Goal: Task Accomplishment & Management: Manage account settings

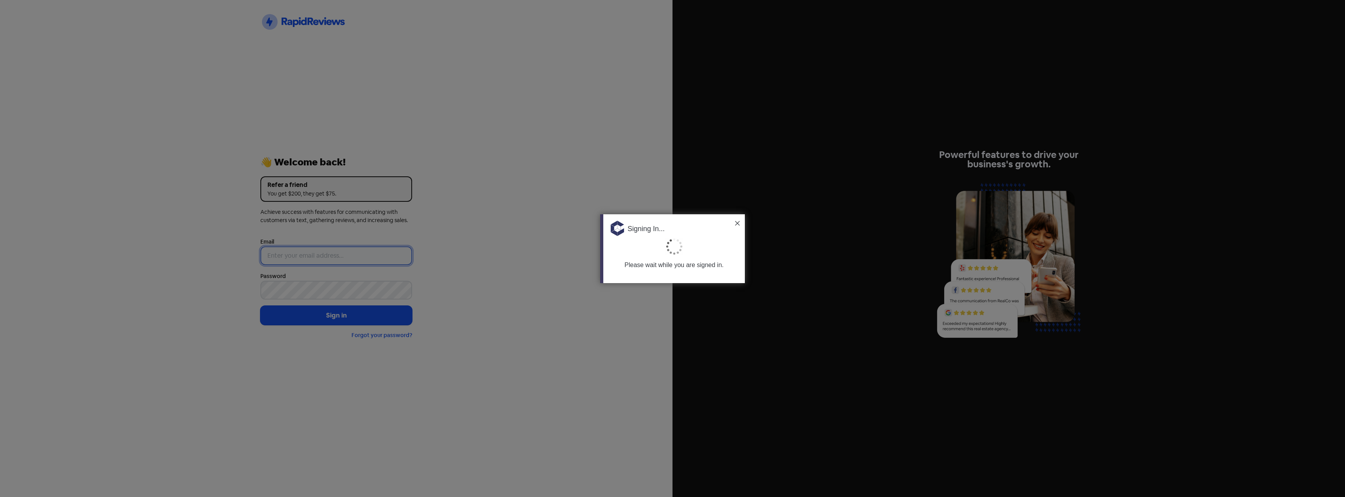
type input "[PERSON_NAME][EMAIL_ADDRESS][DOMAIN_NAME]"
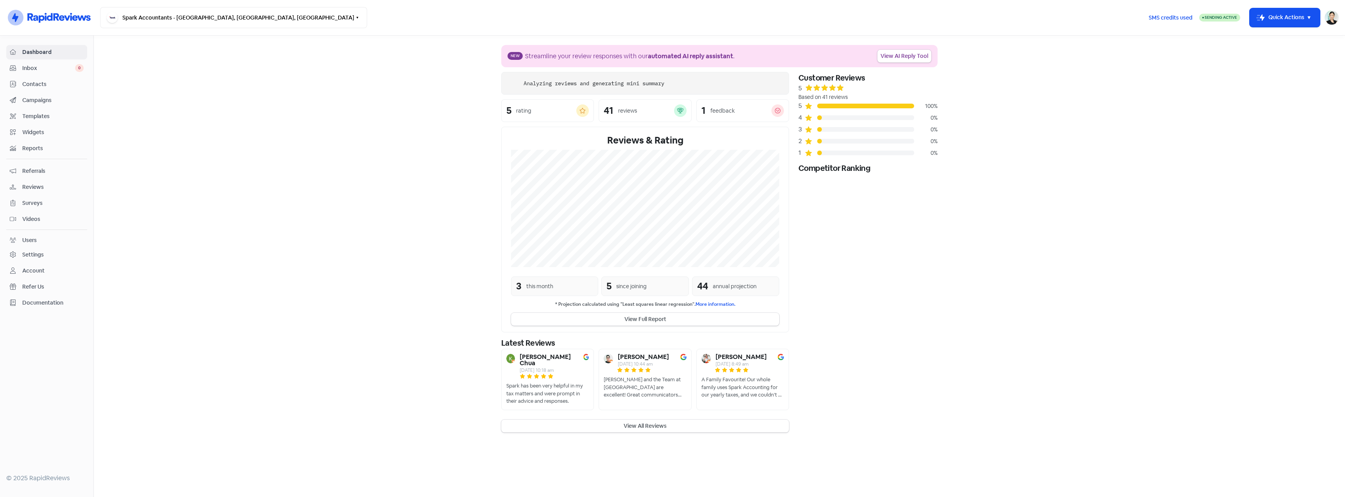
click at [226, 128] on section "New Streamline your review responses with our automated AI reply assistant . Vi…" at bounding box center [720, 239] width 1252 height 406
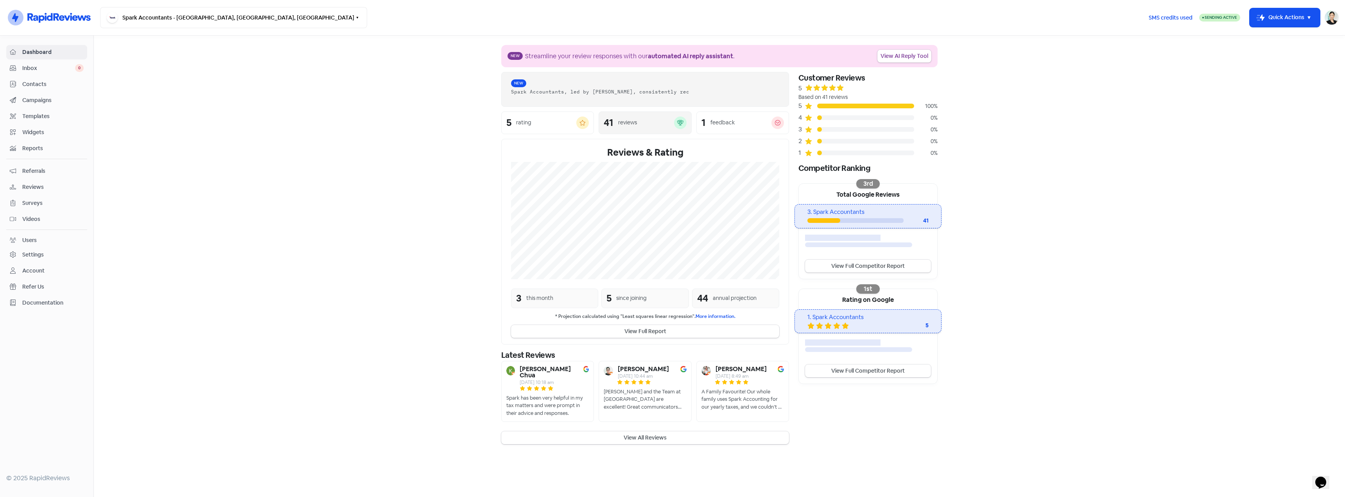
click at [628, 124] on div "reviews" at bounding box center [627, 123] width 19 height 8
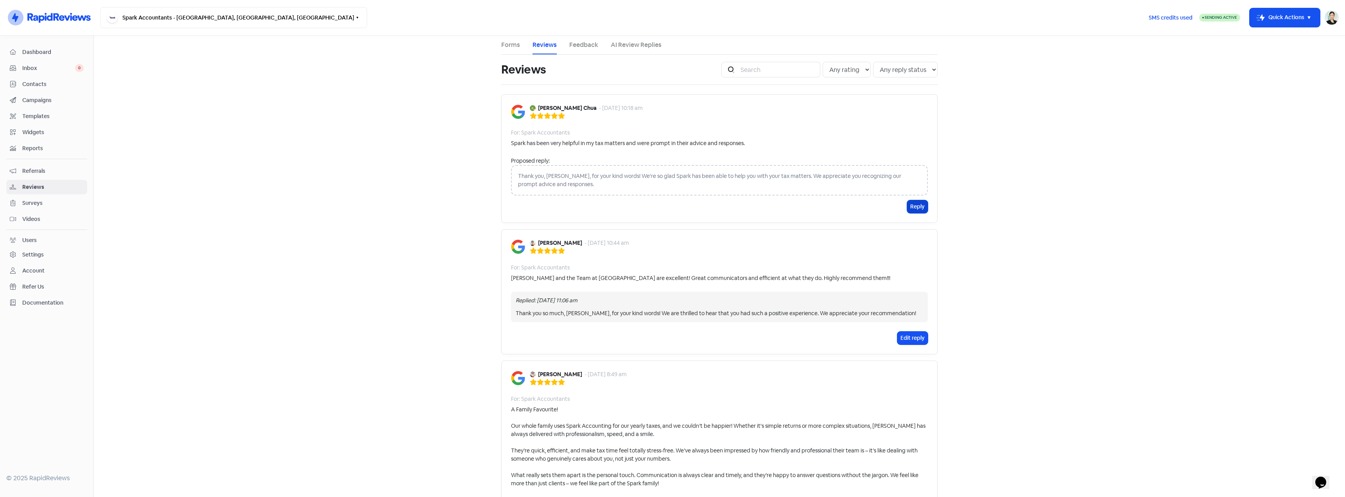
click at [914, 165] on div "Thank you, [PERSON_NAME], for your kind words! We're so glad Spark has been abl…" at bounding box center [719, 180] width 417 height 31
click at [661, 183] on div "Thank you, [PERSON_NAME], for your kind words! We're so glad Spark has been abl…" at bounding box center [719, 180] width 417 height 31
click at [598, 166] on div "Thank you, [PERSON_NAME], for your kind words! We're so glad Spark has been abl…" at bounding box center [719, 180] width 417 height 31
click at [580, 183] on div "Thank you, [PERSON_NAME], for your kind words! We're so glad Spark has been abl…" at bounding box center [719, 180] width 417 height 31
click at [552, 175] on div "Thank you, [PERSON_NAME], for your kind words! We're so glad Spark has been abl…" at bounding box center [719, 180] width 417 height 31
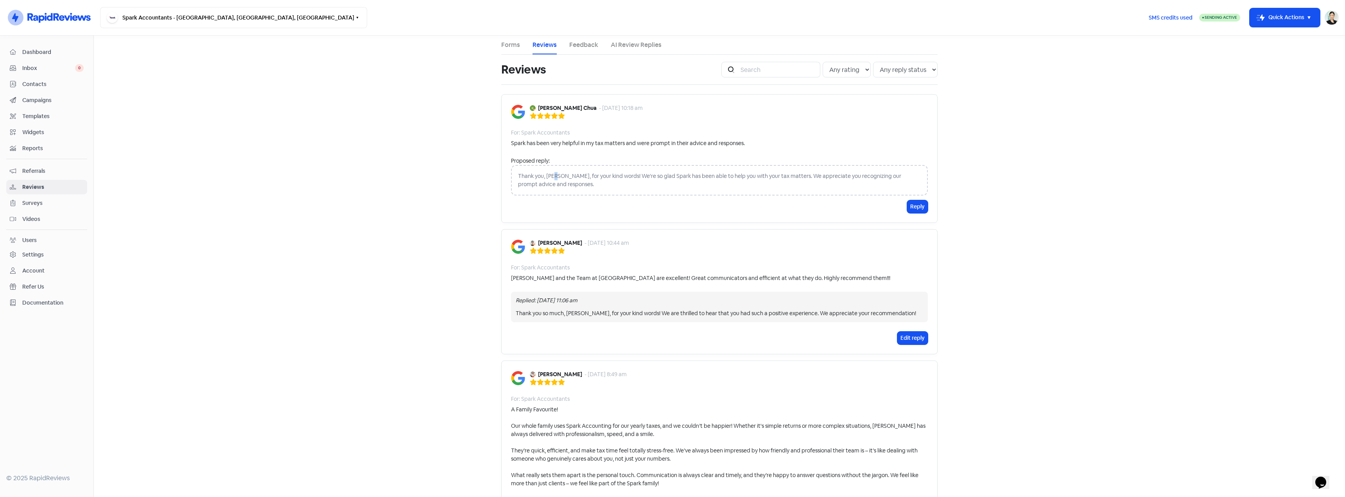
click at [552, 175] on div "Thank you, [PERSON_NAME], for your kind words! We're so glad Spark has been abl…" at bounding box center [719, 180] width 417 height 31
drag, startPoint x: 551, startPoint y: 176, endPoint x: 559, endPoint y: 176, distance: 7.8
click at [552, 176] on div "Thank you, [PERSON_NAME], for your kind words! We're so glad Spark has been abl…" at bounding box center [719, 180] width 417 height 31
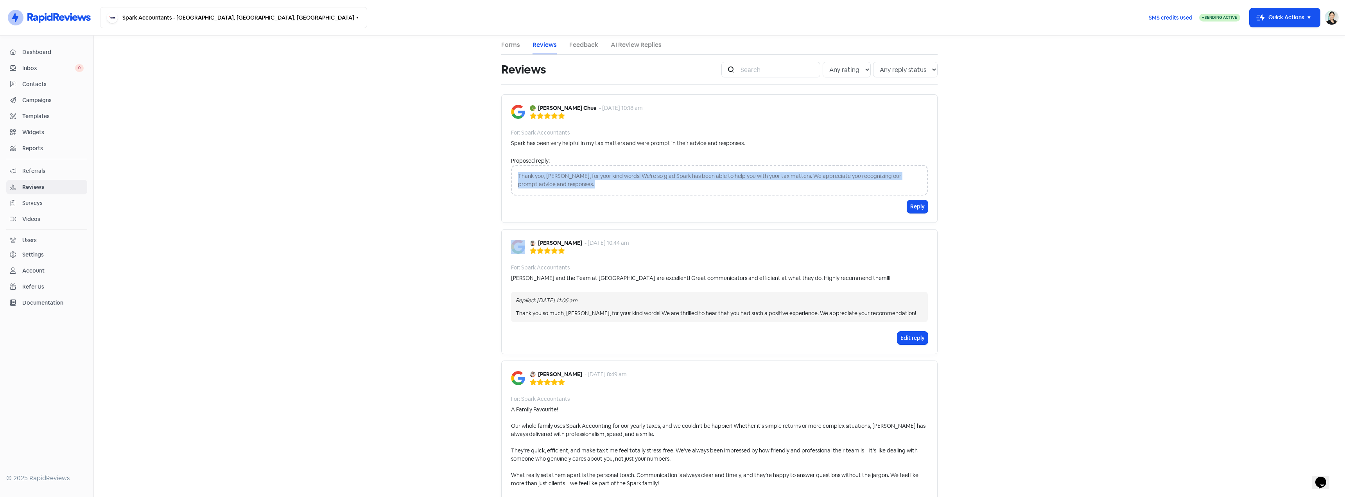
click at [566, 173] on div "Thank you, [PERSON_NAME], for your kind words! We're so glad Spark has been abl…" at bounding box center [719, 180] width 417 height 31
click at [576, 181] on div "Thank you, [PERSON_NAME], for your kind words! We're so glad Spark has been abl…" at bounding box center [719, 180] width 417 height 31
click at [545, 180] on div "Thank you, [PERSON_NAME], for your kind words! We're so glad Spark has been abl…" at bounding box center [719, 180] width 417 height 31
click at [546, 176] on div "Thank you, [PERSON_NAME], for your kind words! We're so glad Spark has been abl…" at bounding box center [719, 180] width 417 height 31
drag, startPoint x: 546, startPoint y: 177, endPoint x: 563, endPoint y: 177, distance: 16.8
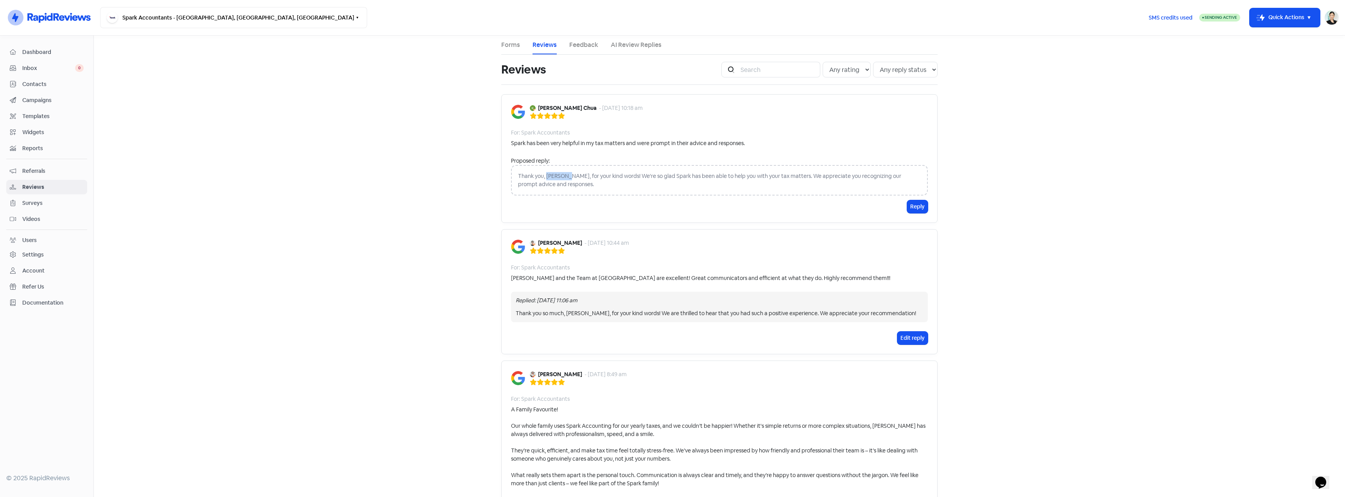
click at [563, 177] on div "Thank you, [PERSON_NAME], for your kind words! We're so glad Spark has been abl…" at bounding box center [719, 180] width 417 height 31
click at [573, 176] on div "Thank you, [PERSON_NAME], for your kind words! We're so glad Spark has been abl…" at bounding box center [719, 180] width 417 height 31
click at [562, 188] on div "Thank you, [PERSON_NAME], for your kind words! We're so glad Spark has been abl…" at bounding box center [719, 180] width 417 height 31
click at [602, 187] on div "Thank you, [PERSON_NAME], for your kind words! We're so glad Spark has been abl…" at bounding box center [719, 180] width 417 height 31
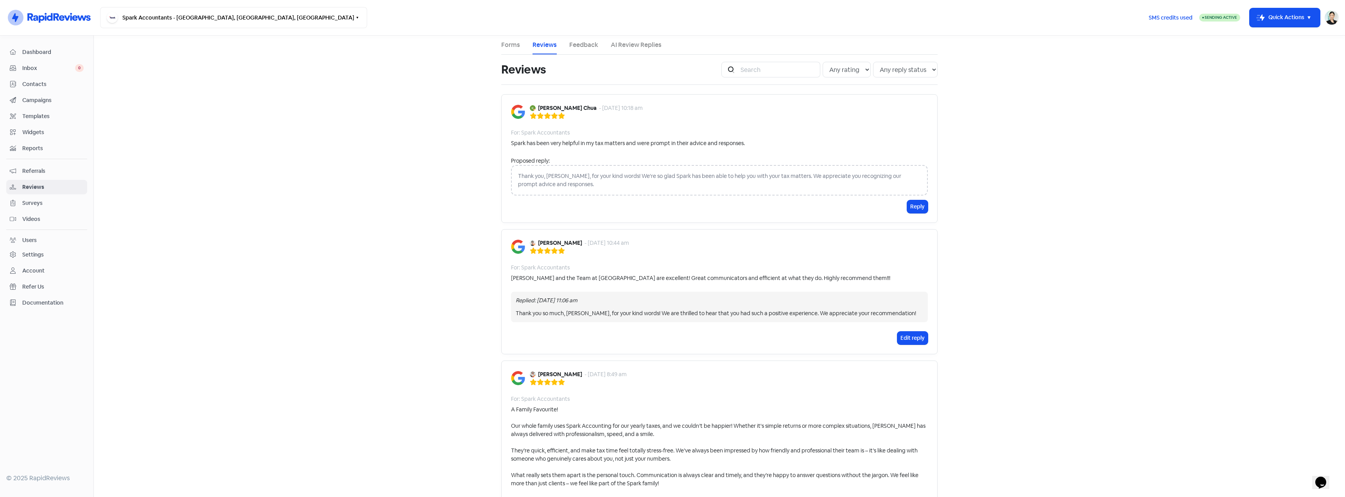
click at [608, 174] on div "Thank you, [PERSON_NAME], for your kind words! We're so glad Spark has been abl…" at bounding box center [719, 180] width 417 height 31
click at [663, 139] on div "[PERSON_NAME] Chua - [DATE] 10:18 am For: Spark Accountants Spark has been very…" at bounding box center [719, 158] width 436 height 129
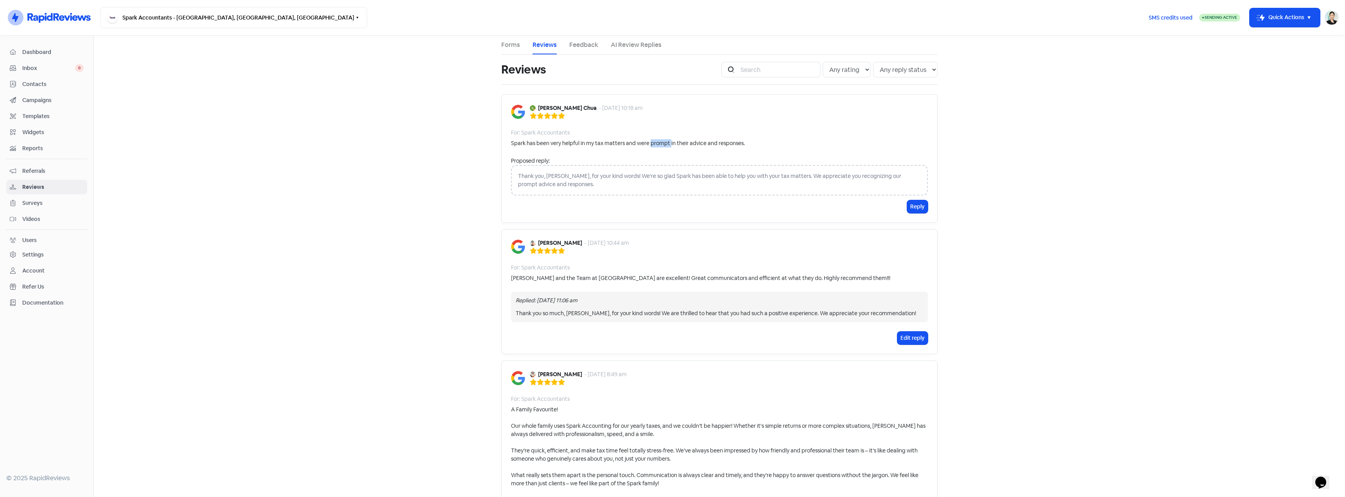
click at [663, 139] on div "[PERSON_NAME] Chua - [DATE] 10:18 am For: Spark Accountants Spark has been very…" at bounding box center [719, 158] width 436 height 129
click at [42, 185] on span "Reviews" at bounding box center [52, 187] width 61 height 8
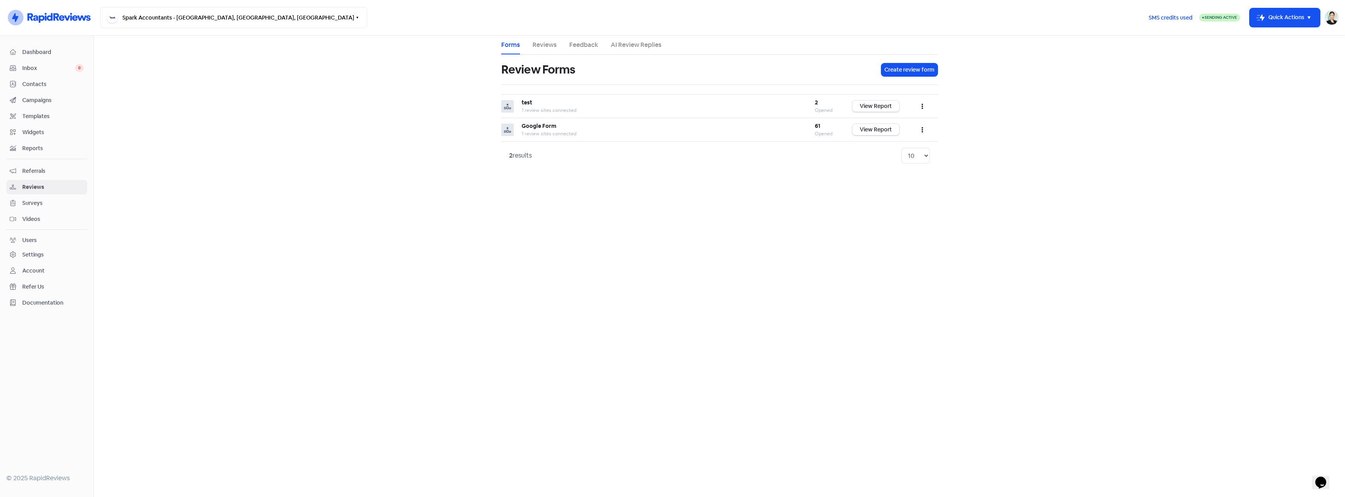
click at [555, 49] on link "Reviews" at bounding box center [545, 44] width 24 height 9
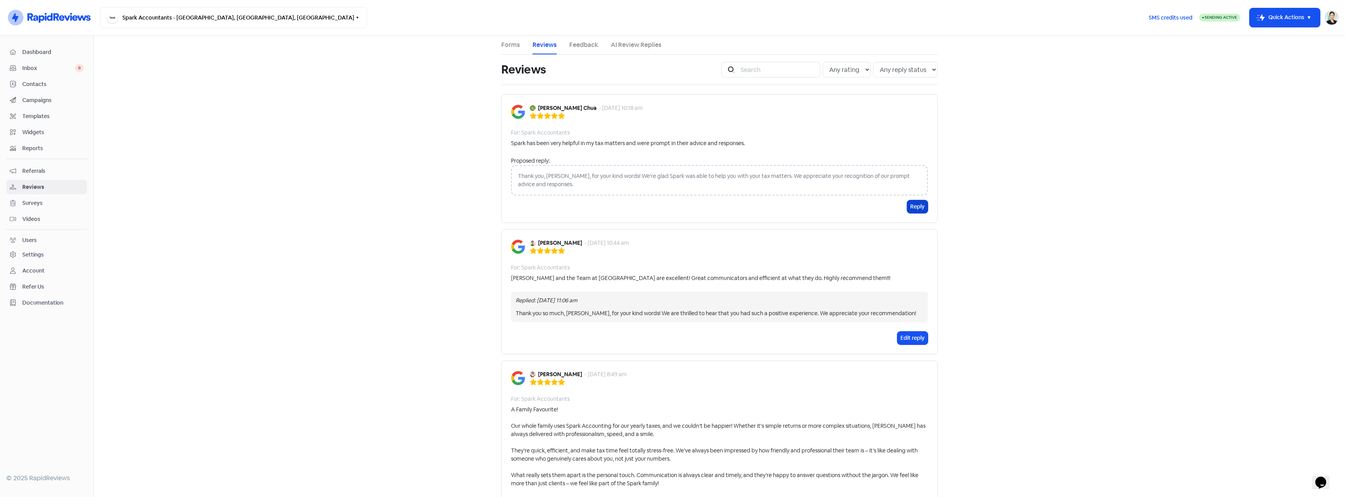
click at [925, 165] on div "Proposed reply: Thank you, [PERSON_NAME], for your kind words! We're glad Spark…" at bounding box center [719, 178] width 417 height 43
click at [806, 178] on div "Thank you, [PERSON_NAME], for your kind words! We're glad Spark was able to hel…" at bounding box center [719, 180] width 417 height 31
drag, startPoint x: 602, startPoint y: 174, endPoint x: 641, endPoint y: 182, distance: 40.7
click at [641, 182] on div "Thank you, [PERSON_NAME], for your kind words! We're glad Spark was able to hel…" at bounding box center [719, 180] width 417 height 31
click at [583, 184] on div "Thank you, [PERSON_NAME], for your kind words! We're glad Spark was able to hel…" at bounding box center [719, 180] width 417 height 31
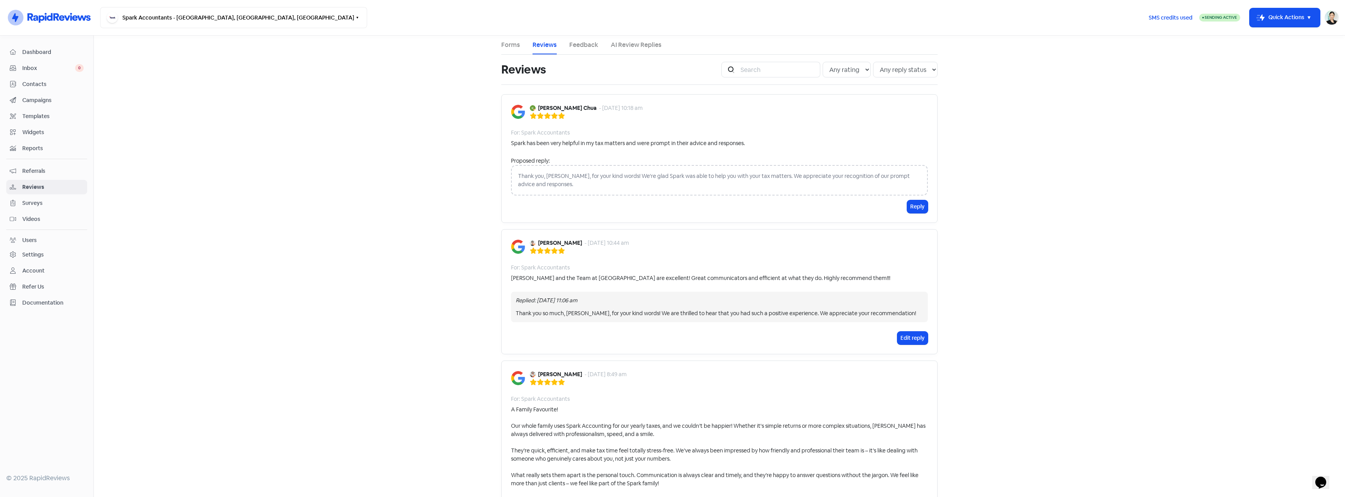
drag, startPoint x: 552, startPoint y: 163, endPoint x: 732, endPoint y: 163, distance: 180.3
click at [554, 163] on div "Proposed reply:" at bounding box center [719, 161] width 417 height 8
click at [632, 41] on link "AI Review Replies" at bounding box center [636, 44] width 51 height 9
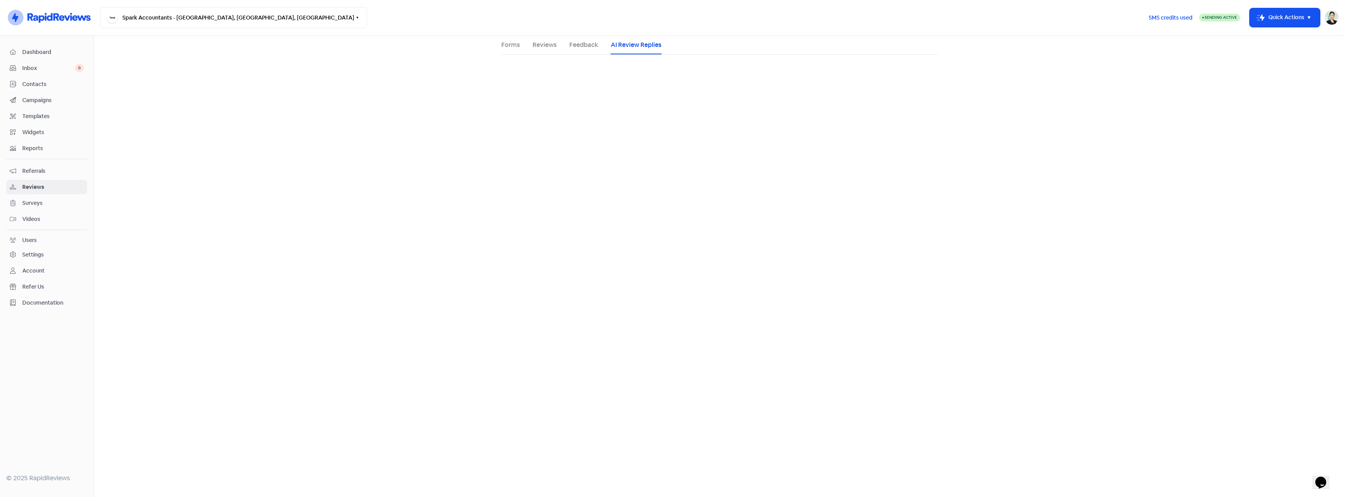
select select "1440"
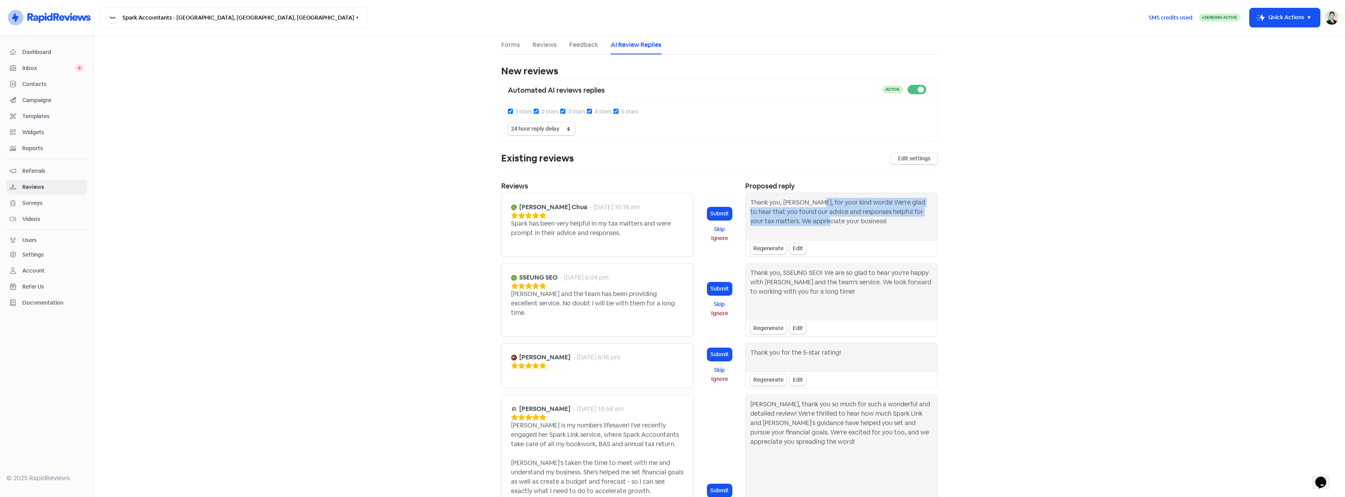
drag, startPoint x: 812, startPoint y: 199, endPoint x: 818, endPoint y: 221, distance: 23.2
click at [818, 221] on div "Thank you, [PERSON_NAME], for your kind words! We're glad to hear that you foun…" at bounding box center [842, 217] width 182 height 38
click at [792, 249] on div "Edit" at bounding box center [798, 248] width 16 height 11
drag, startPoint x: 806, startPoint y: 204, endPoint x: 886, endPoint y: 224, distance: 81.9
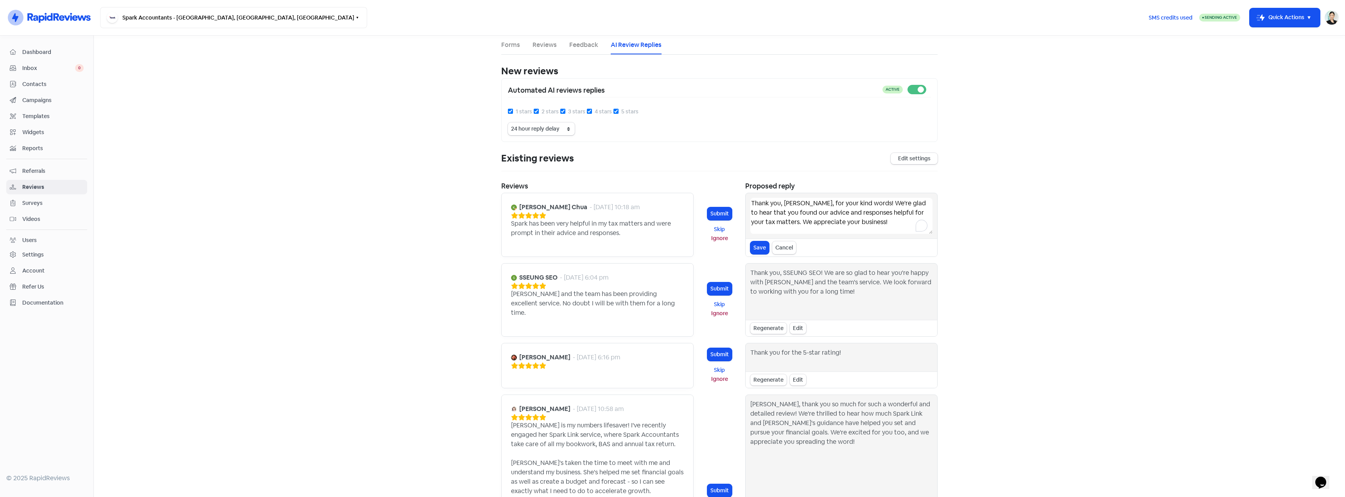
click at [886, 224] on textarea "Thank you, [PERSON_NAME], for your kind words! We're glad to hear that you foun…" at bounding box center [842, 216] width 182 height 36
click at [862, 205] on textarea "Thank you, [PERSON_NAME], for your kind words! We're glad to hear that you foun…" at bounding box center [842, 216] width 182 height 36
click at [880, 225] on textarea "Thank you, [PERSON_NAME], for your kind words. We're glad to hear that you foun…" at bounding box center [842, 216] width 182 height 36
type textarea "Thank you, [PERSON_NAME], for your kind words. We're glad to hear that you foun…"
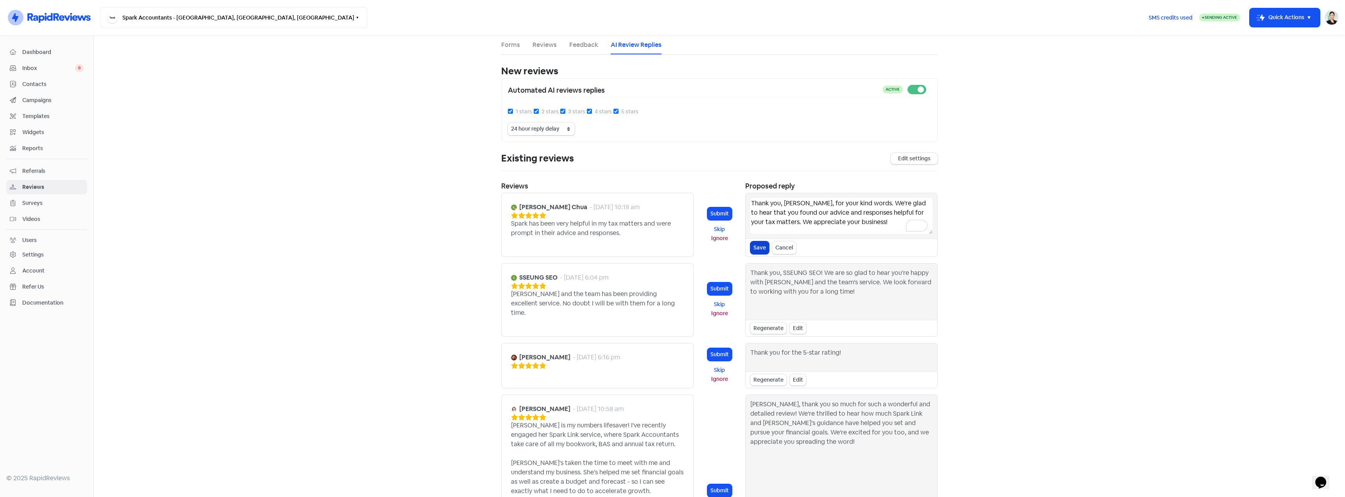
click at [755, 249] on button "Save" at bounding box center [760, 247] width 19 height 13
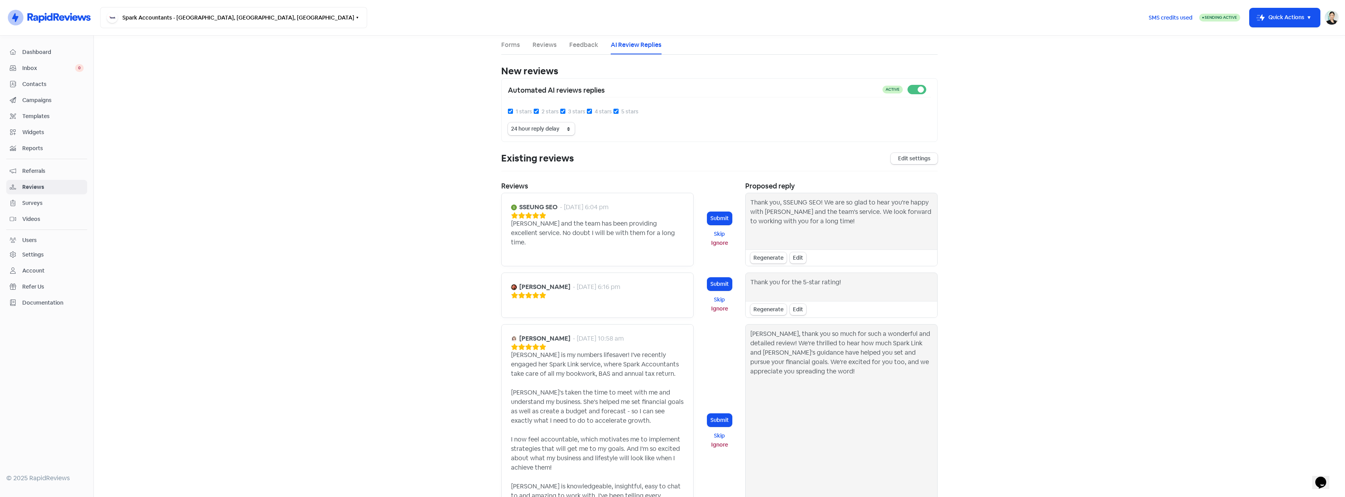
click at [634, 210] on div "SSEUNG SEO - [DATE] 6:04 pm" at bounding box center [597, 211] width 173 height 16
click at [720, 231] on button "Skip" at bounding box center [719, 234] width 25 height 9
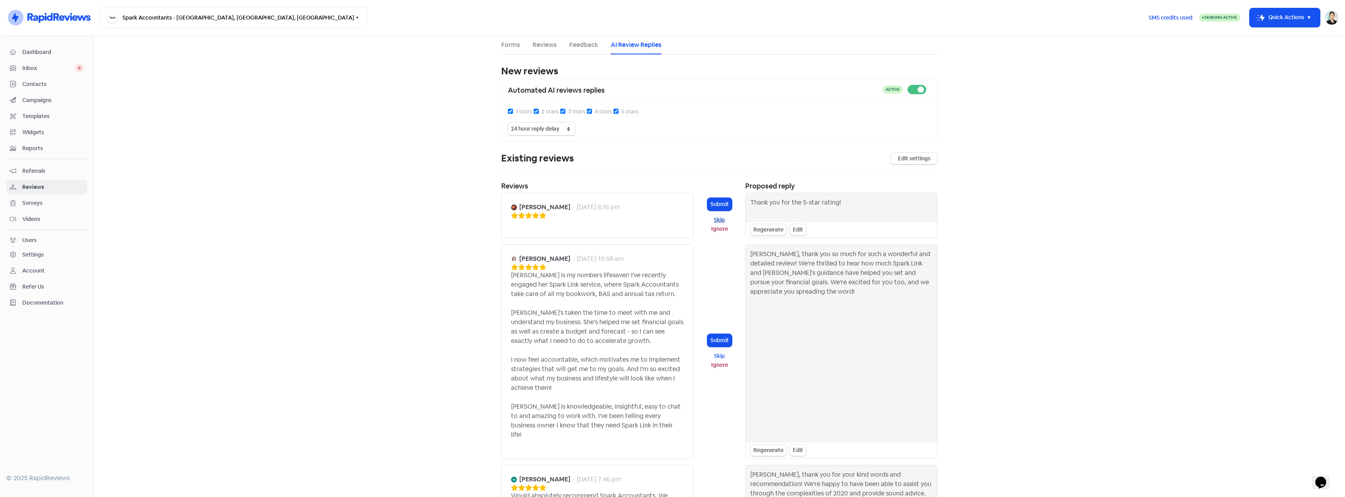
click at [723, 222] on button "Skip" at bounding box center [719, 219] width 25 height 9
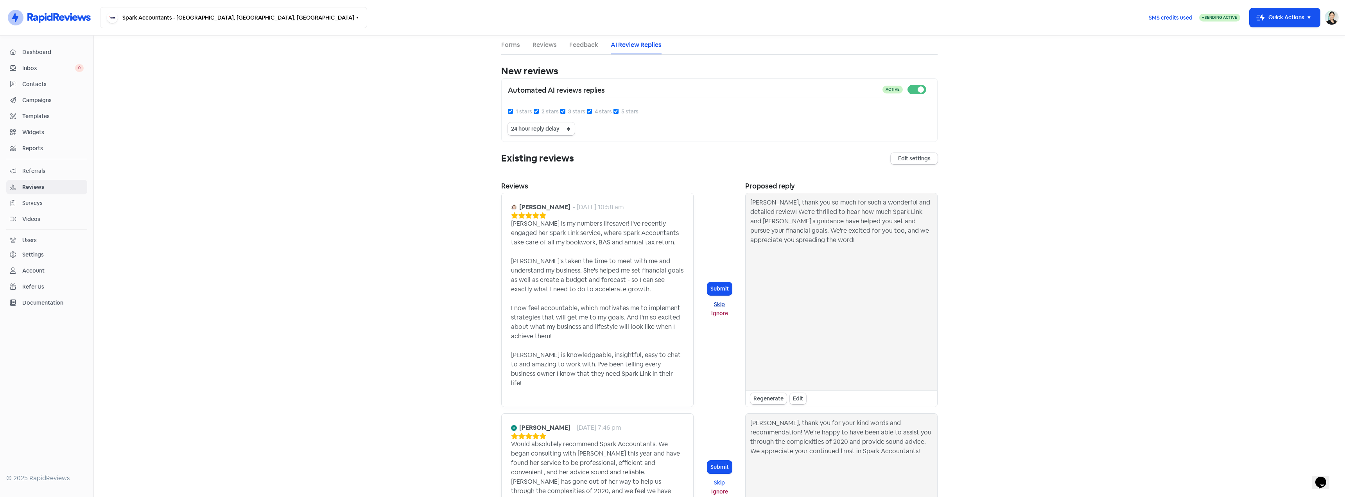
click at [719, 300] on button "Skip" at bounding box center [719, 304] width 25 height 9
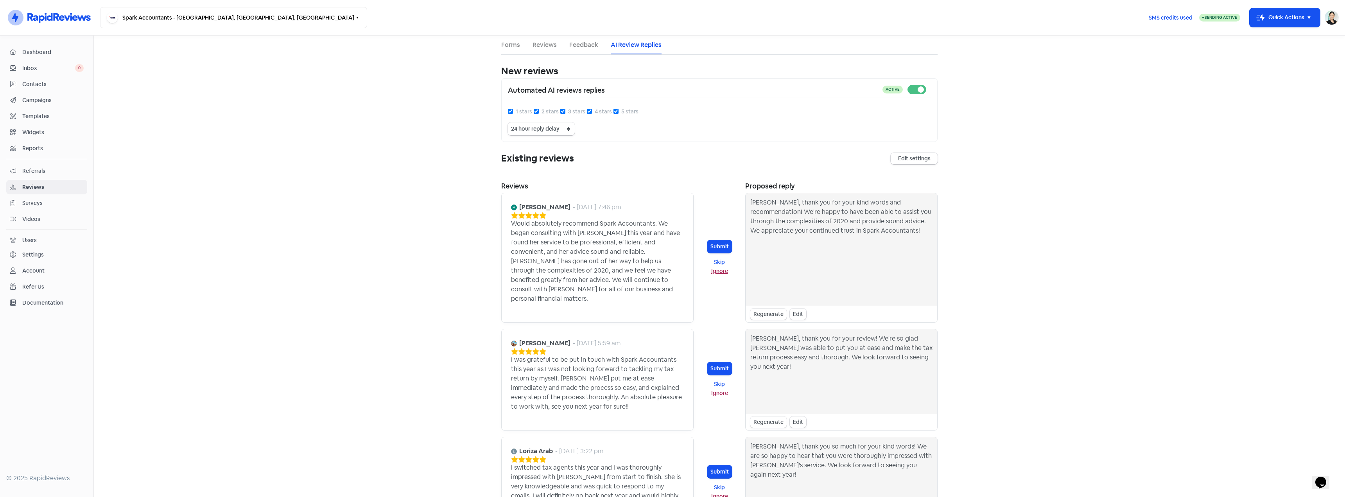
click at [718, 267] on button "Ignore" at bounding box center [719, 271] width 25 height 9
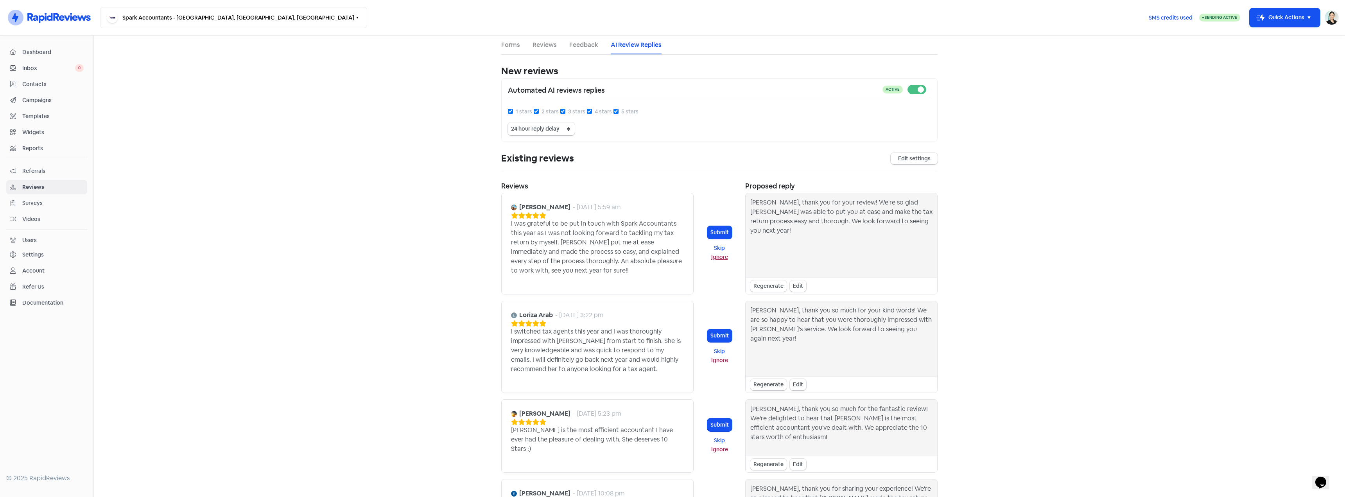
click at [718, 261] on button "Ignore" at bounding box center [719, 257] width 25 height 9
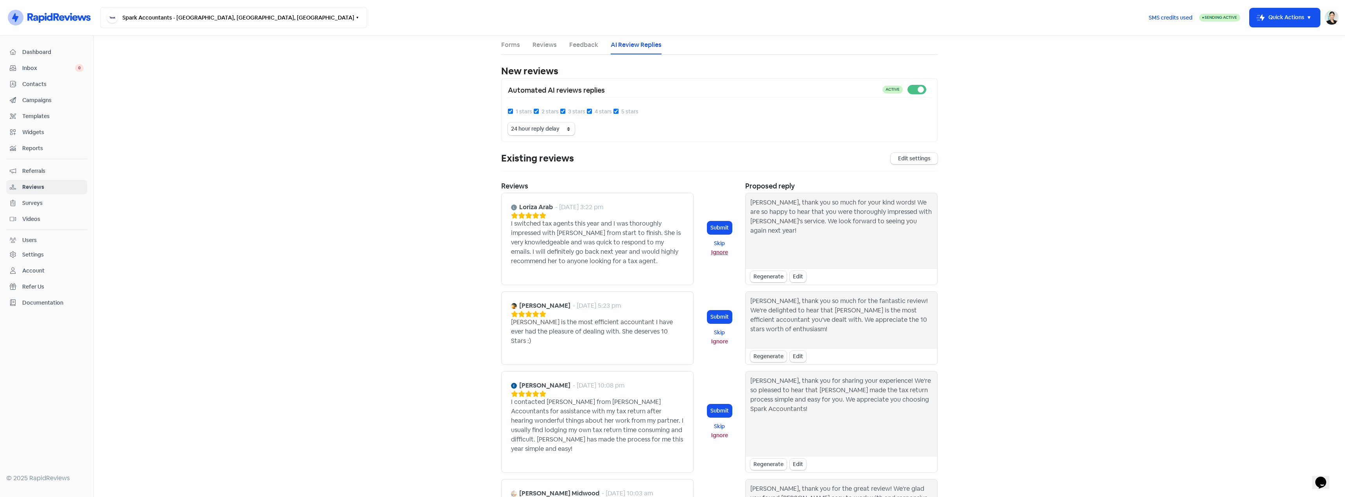
click at [718, 250] on button "Ignore" at bounding box center [719, 252] width 25 height 9
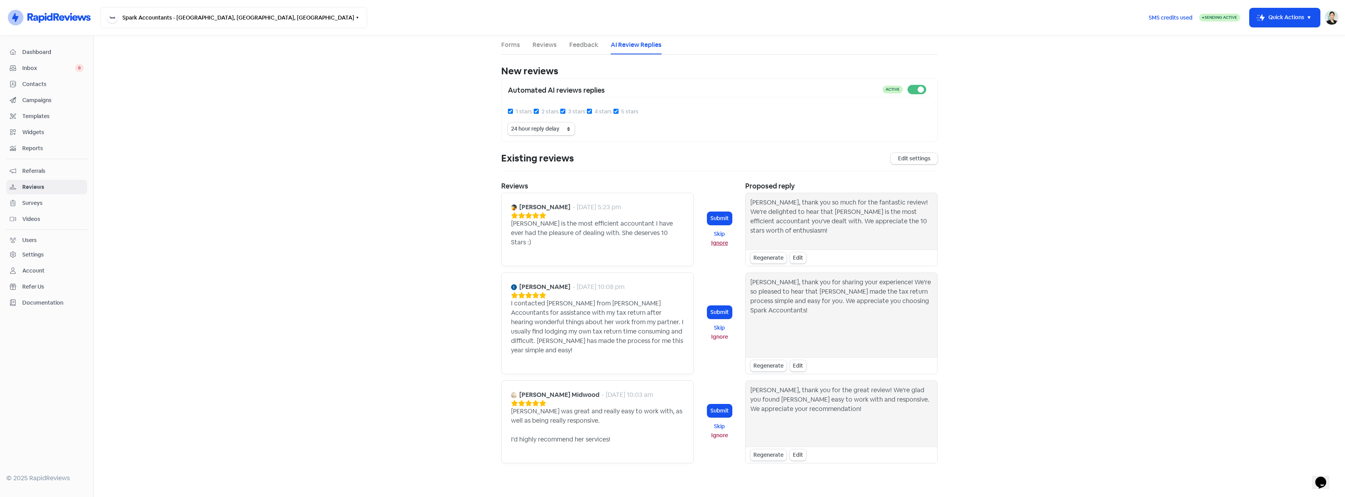
click at [718, 239] on button "Ignore" at bounding box center [719, 243] width 25 height 9
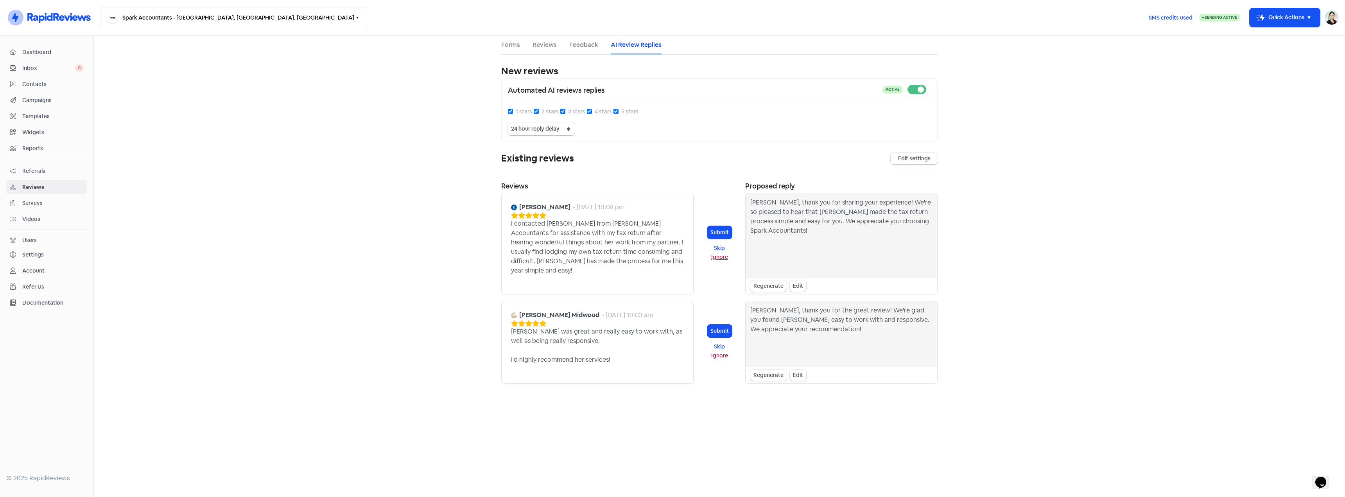
click at [716, 254] on button "Ignore" at bounding box center [719, 257] width 25 height 9
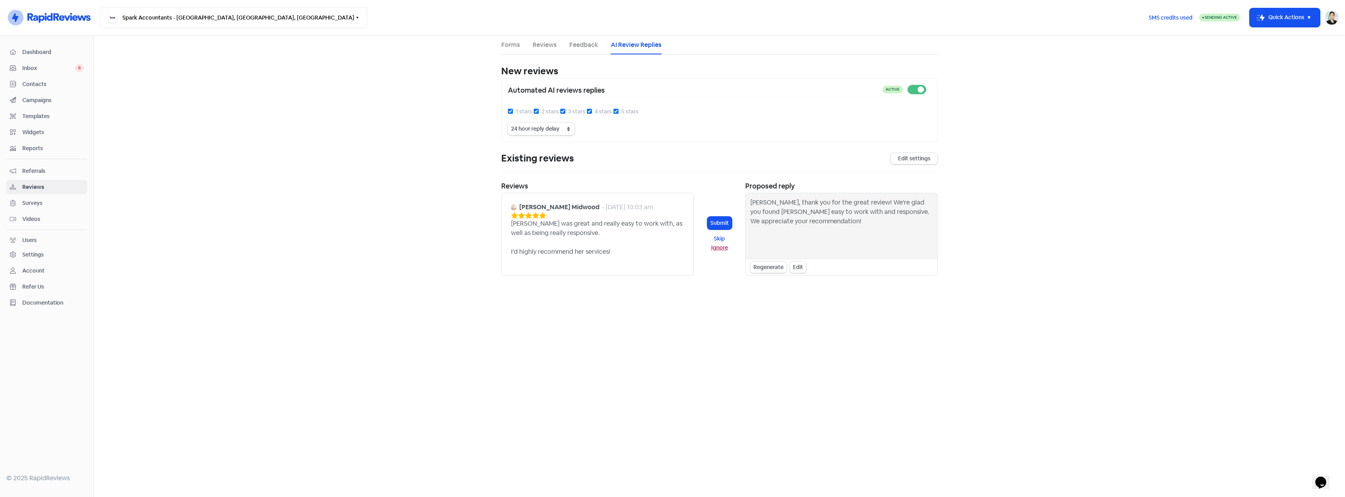
click at [720, 245] on button "Ignore" at bounding box center [719, 247] width 25 height 9
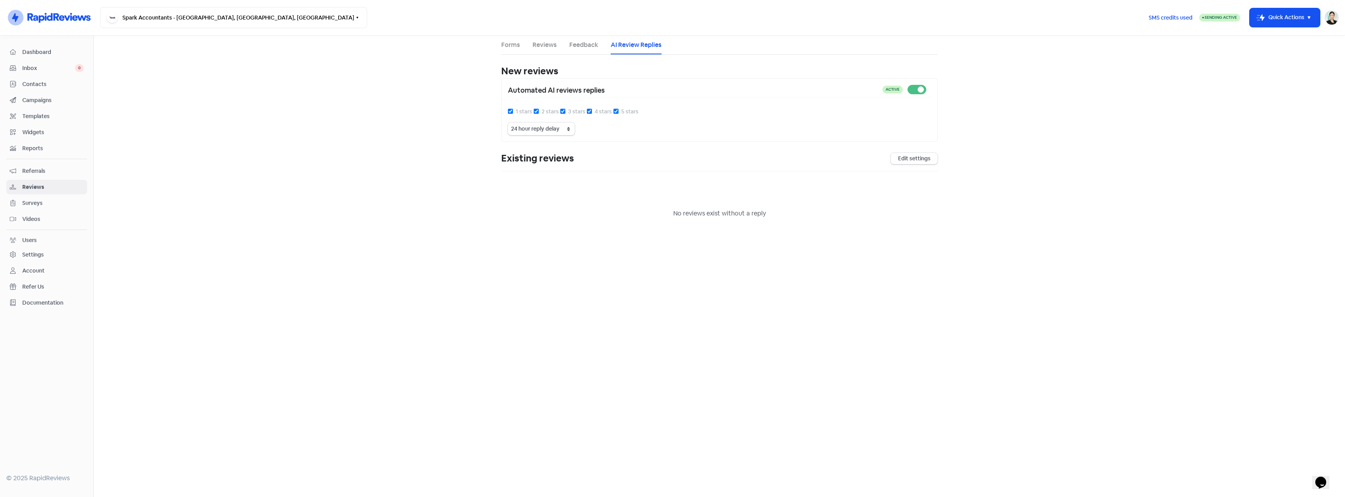
click at [339, 160] on main "Forms Reviews Feedback AI Review Replies New reviews Enable AI Review Replies D…" at bounding box center [720, 266] width 1252 height 461
click at [499, 47] on div "Forms Reviews Feedback AI Review Replies New reviews Enable AI Review Replies D…" at bounding box center [720, 127] width 446 height 183
click at [575, 47] on link "Feedback" at bounding box center [583, 44] width 29 height 9
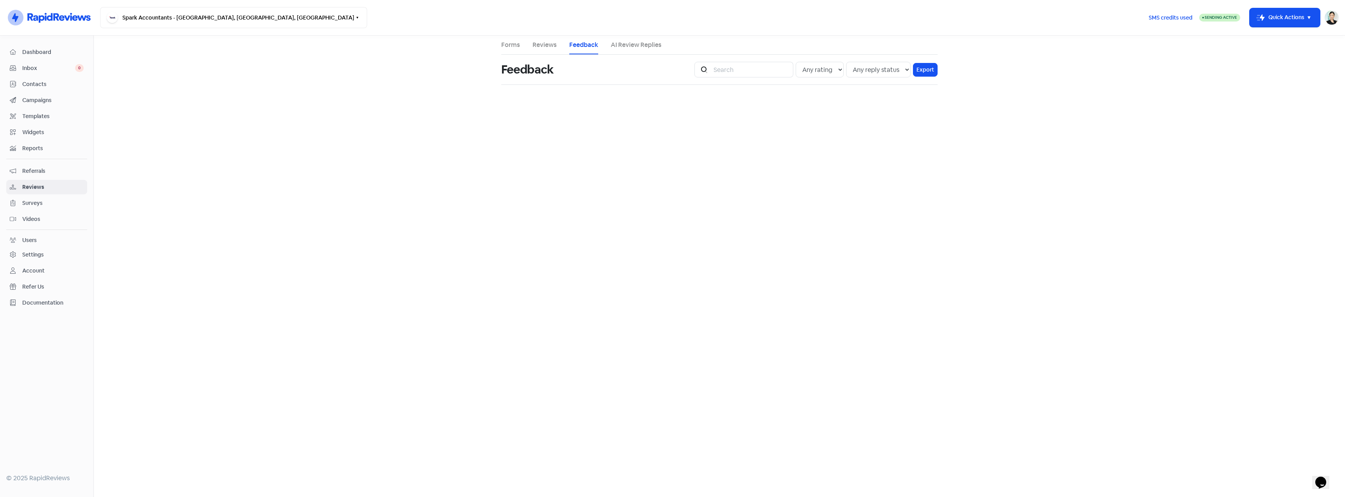
click at [544, 47] on link "Reviews" at bounding box center [545, 44] width 24 height 9
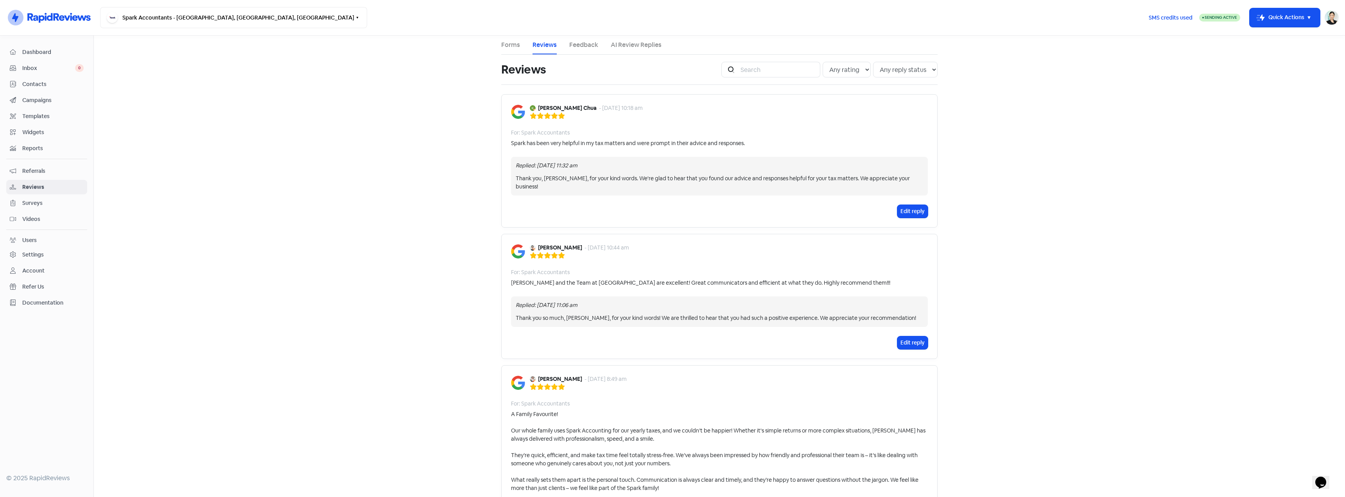
click at [341, 112] on main "Forms Reviews Feedback AI Review Replies Reviews Icon For Search Any rating 5 s…" at bounding box center [720, 266] width 1252 height 461
click at [63, 69] on span "Inbox" at bounding box center [48, 68] width 53 height 8
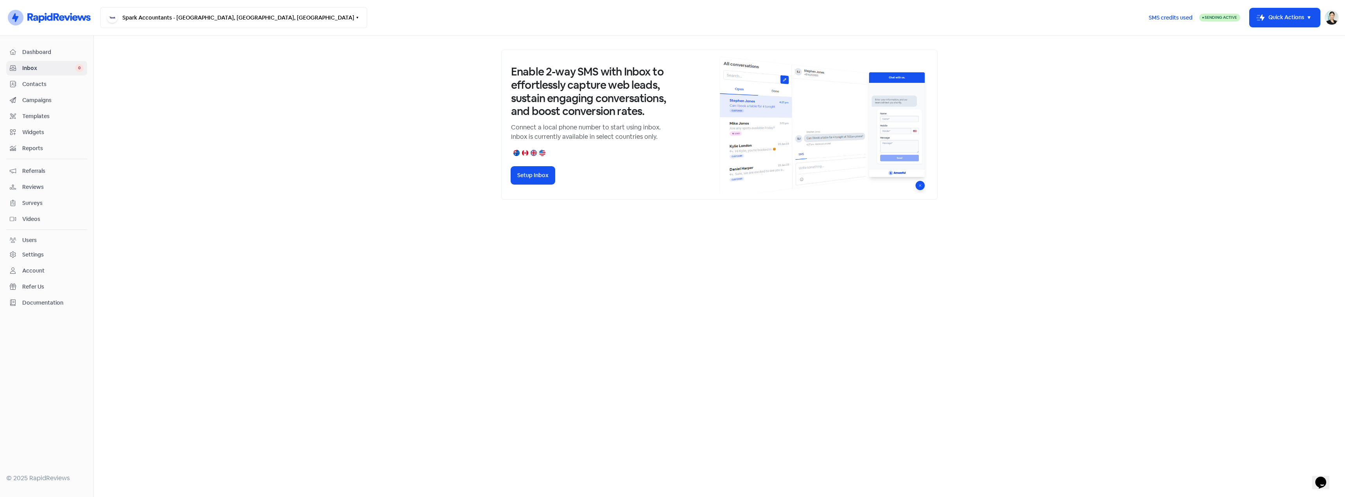
click at [56, 90] on link "Contacts" at bounding box center [46, 84] width 81 height 14
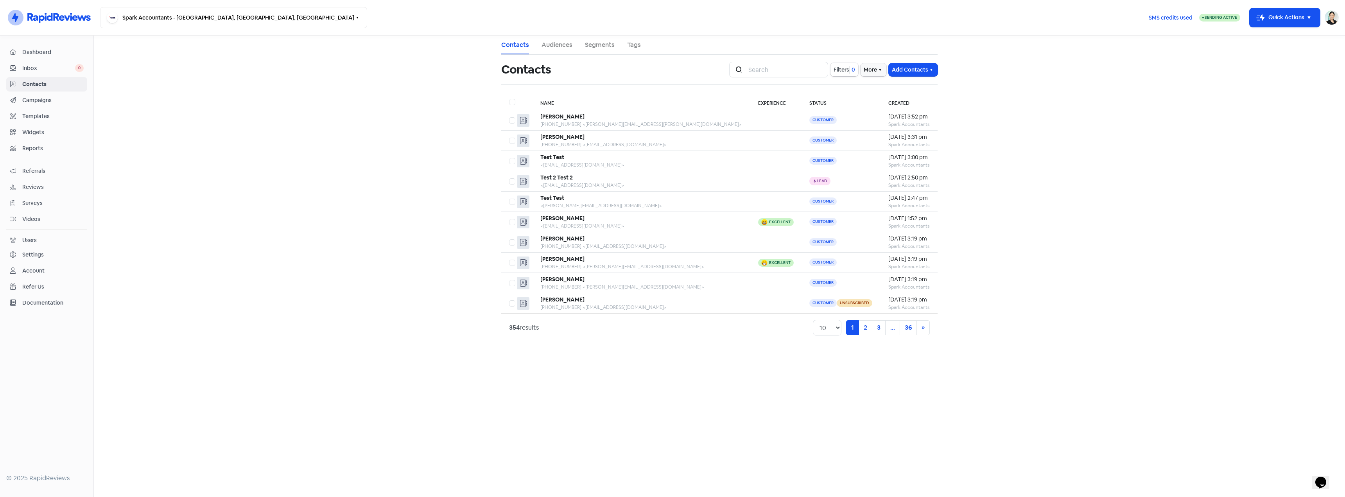
click at [751, 103] on th "Experience" at bounding box center [776, 102] width 51 height 16
click at [52, 97] on span "Campaigns" at bounding box center [52, 100] width 61 height 8
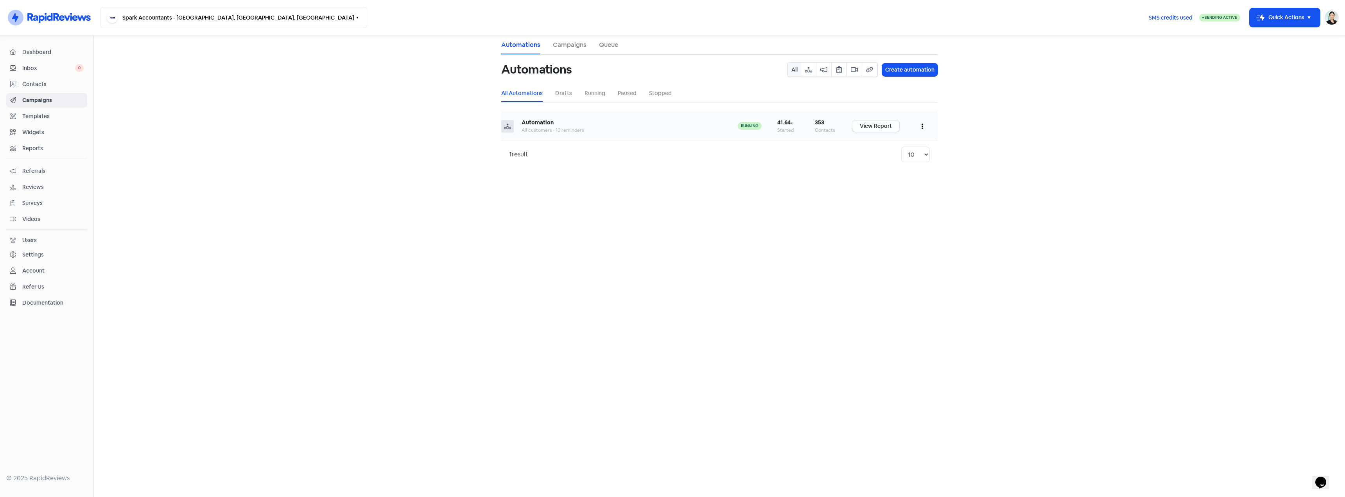
click at [876, 129] on link "View Report" at bounding box center [876, 125] width 47 height 11
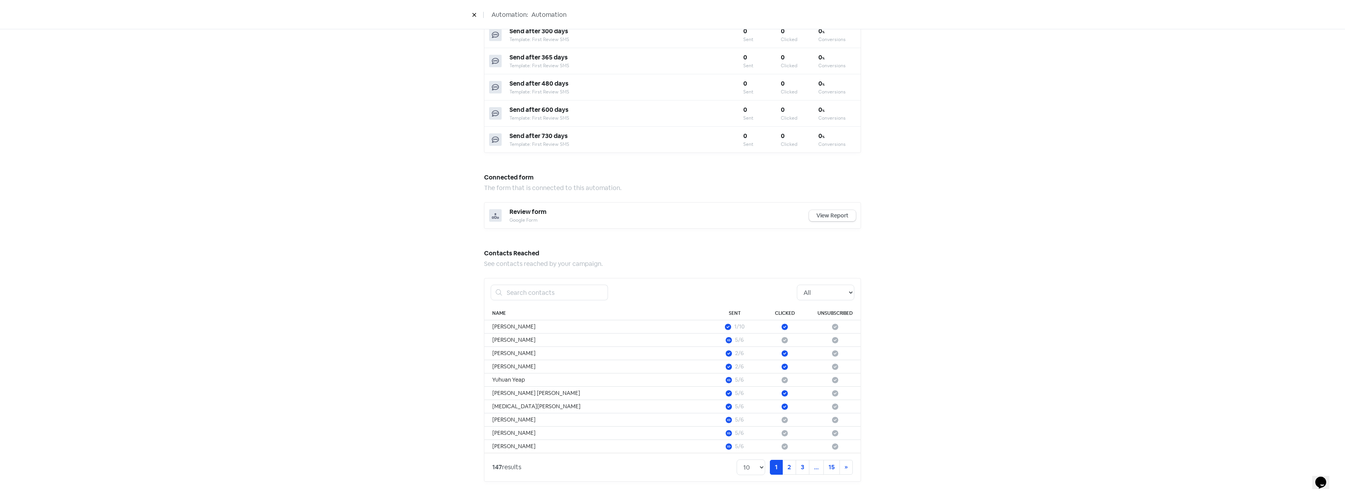
scroll to position [438, 0]
click at [835, 297] on select "All Pending Started Clicked Unsubscribed" at bounding box center [825, 292] width 57 height 16
click at [797, 284] on select "All Pending Started Clicked Unsubscribed" at bounding box center [825, 292] width 57 height 16
click at [930, 349] on div "Automation performance An overview of how your automation is performing. 41.6 %…" at bounding box center [672, 49] width 1345 height 896
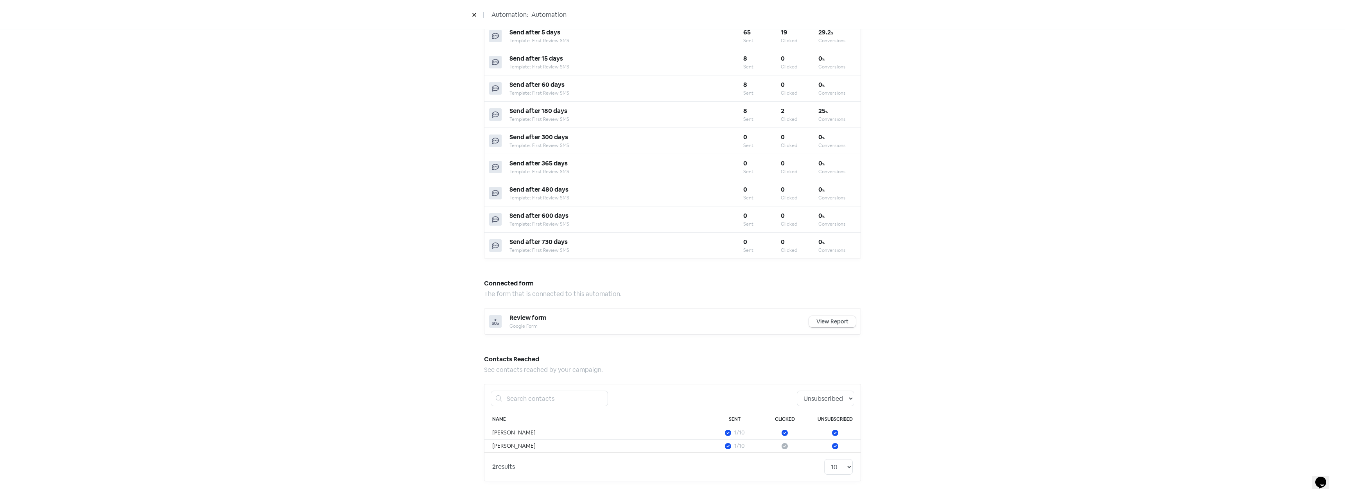
scroll to position [332, 0]
drag, startPoint x: 927, startPoint y: 303, endPoint x: 830, endPoint y: 395, distance: 133.9
click at [927, 304] on div "Automation performance An overview of how your automation is performing. 41.6 %…" at bounding box center [672, 102] width 1345 height 790
click at [812, 399] on select "All Pending Started Clicked Unsubscribed" at bounding box center [825, 399] width 57 height 16
select select "clicked"
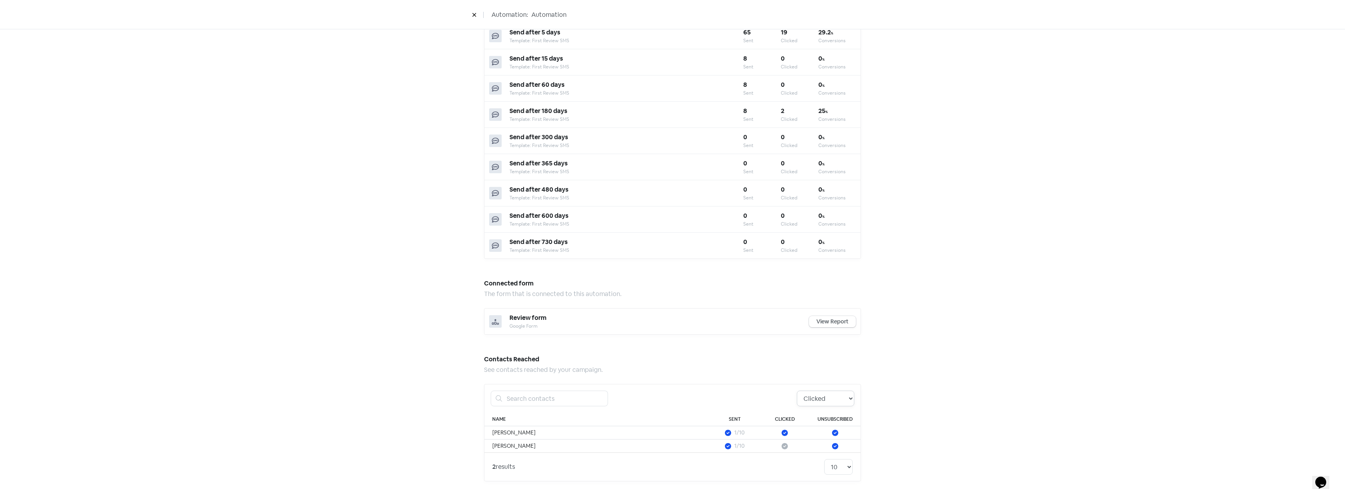
click at [797, 391] on select "All Pending Started Clicked Unsubscribed" at bounding box center [825, 399] width 57 height 16
click at [904, 410] on div "Automation performance An overview of how your automation is performing. 41.6 %…" at bounding box center [672, 102] width 1345 height 790
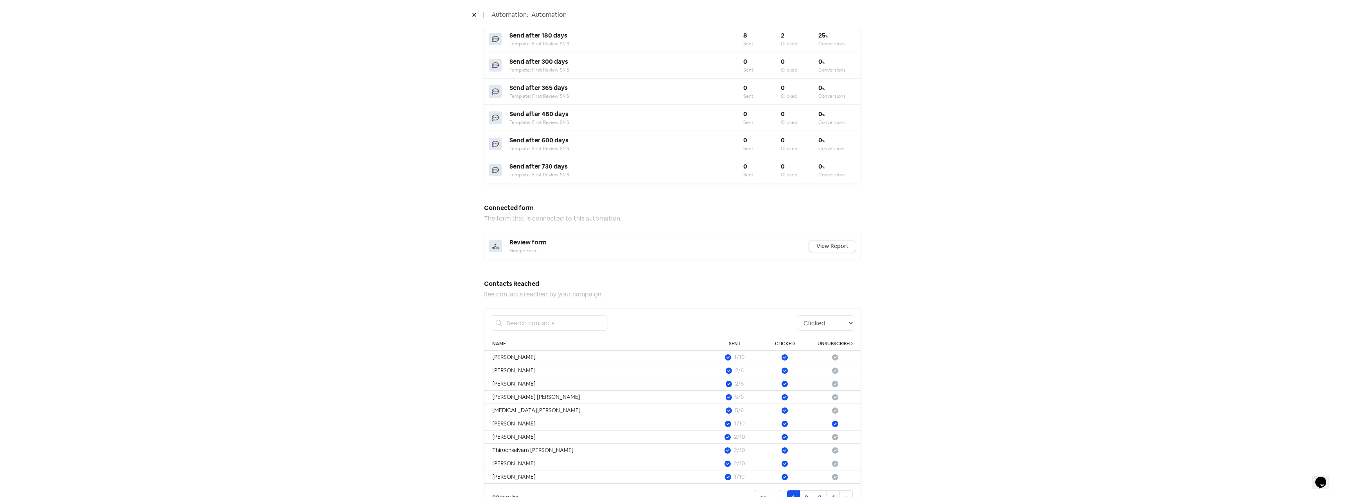
scroll to position [438, 0]
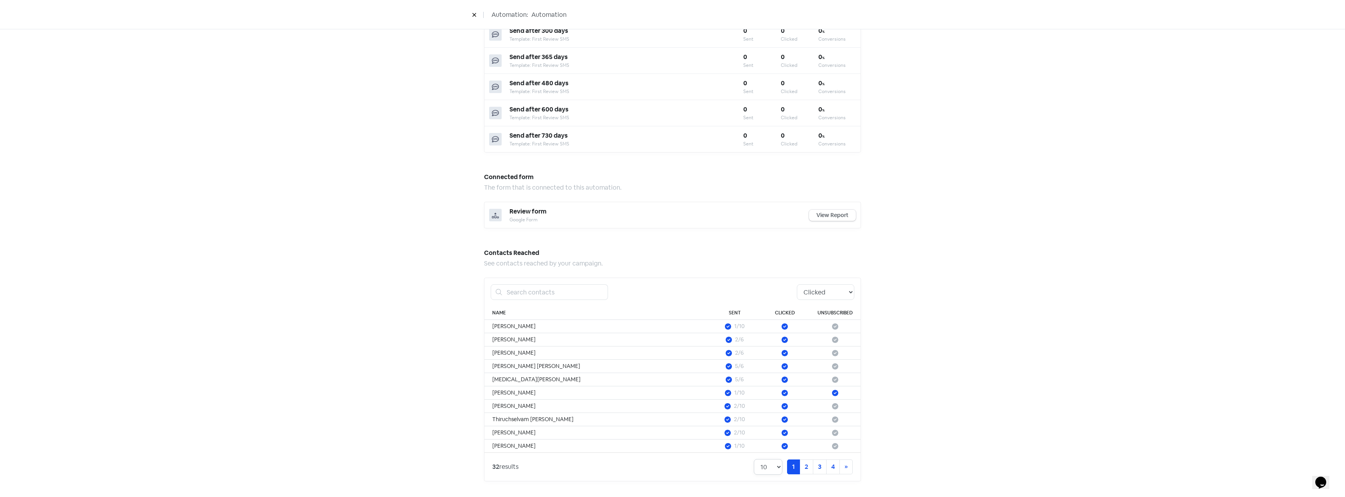
click at [761, 470] on select "10 20 30 50 100" at bounding box center [768, 467] width 29 height 16
select select "100"
click at [754, 459] on select "10 20 30 50 100" at bounding box center [768, 467] width 29 height 16
click at [959, 375] on div "Automation performance An overview of how your automation is performing. 41.6 %…" at bounding box center [672, 49] width 1345 height 896
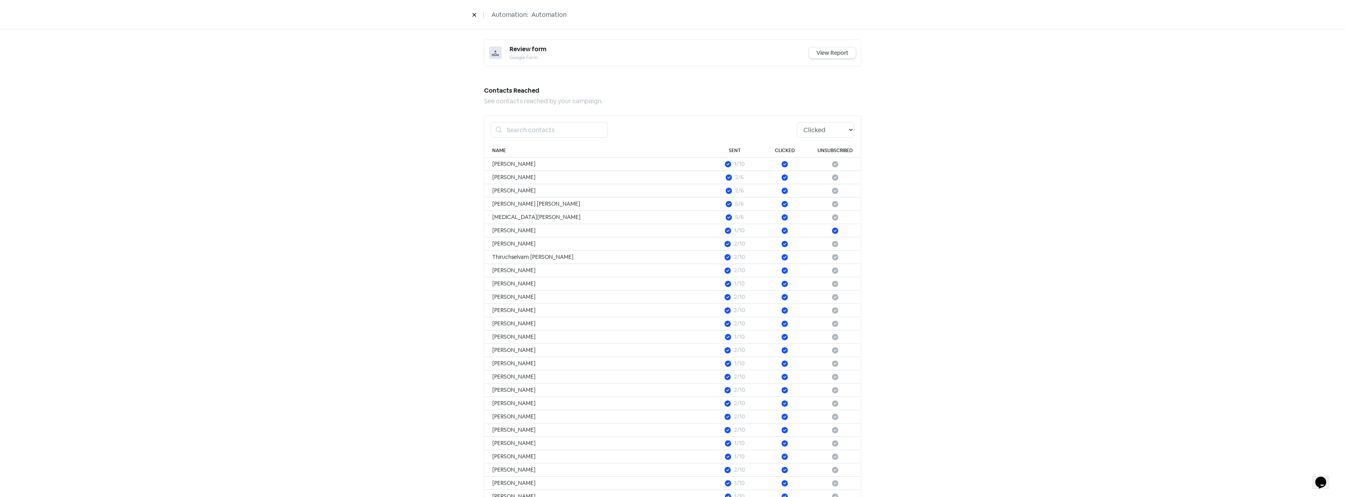
scroll to position [731, 0]
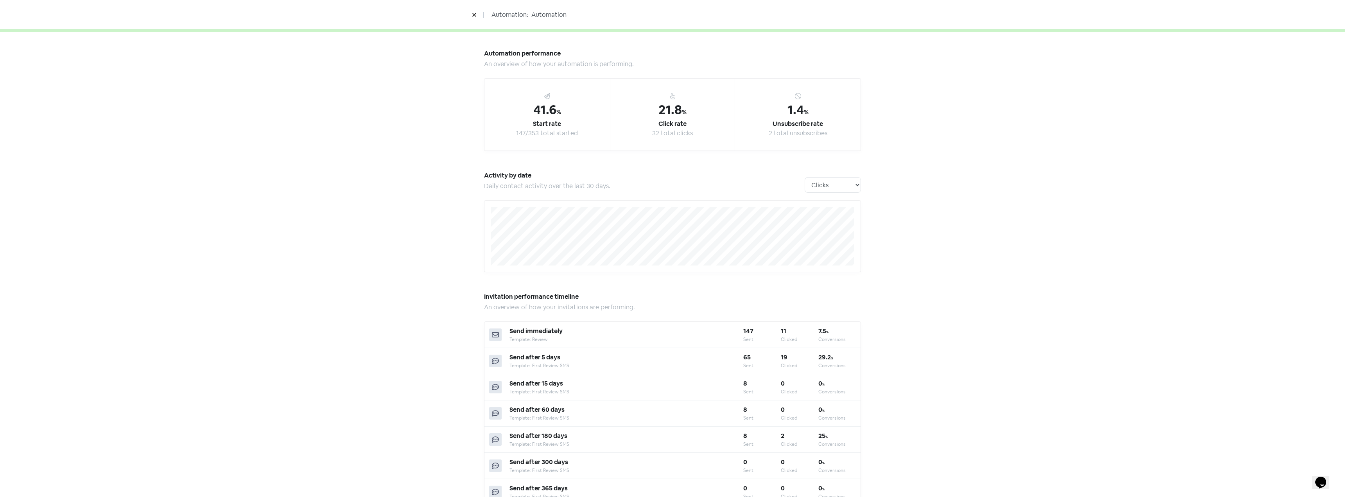
scroll to position [0, 0]
